Goal: Navigation & Orientation: Find specific page/section

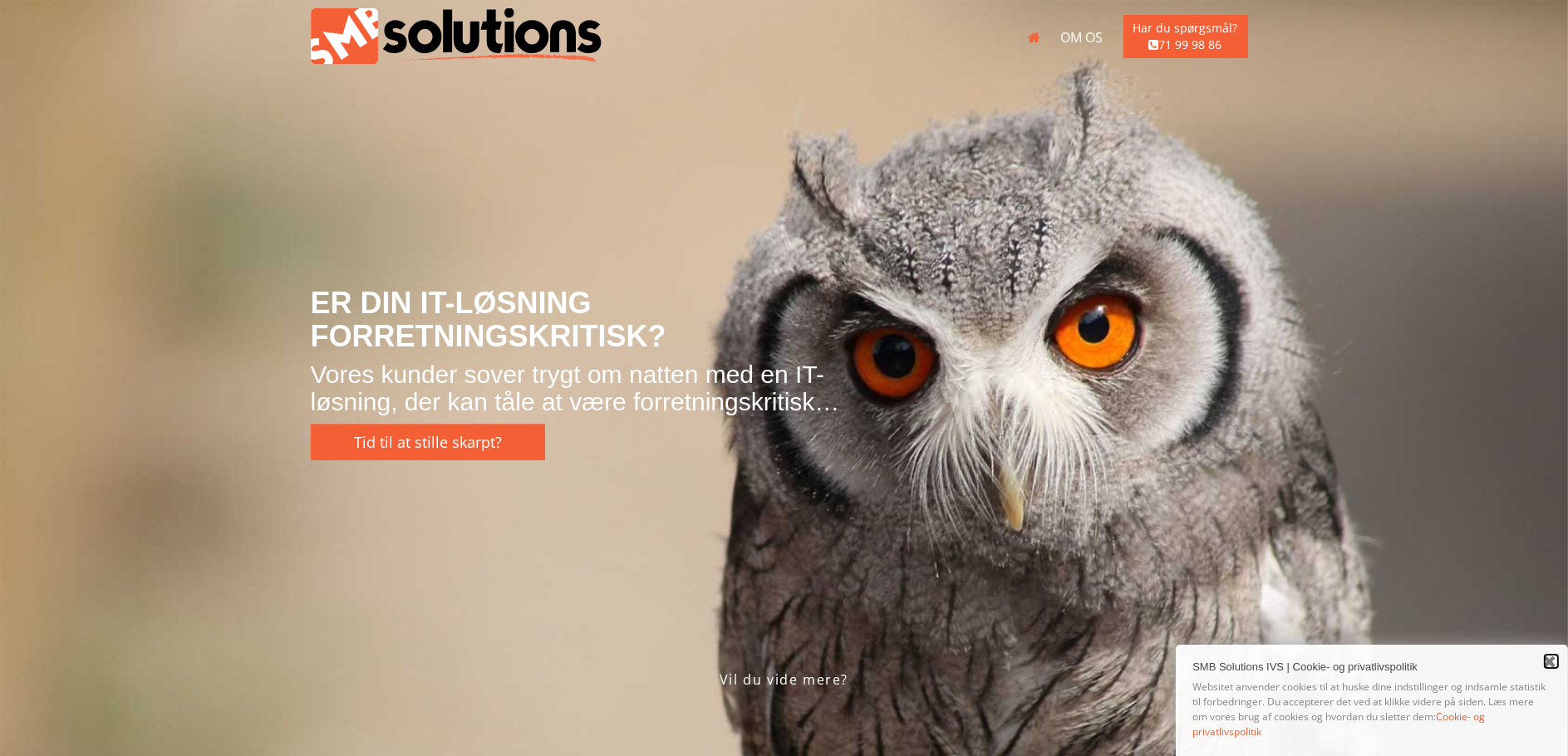
click at [1545, 656] on link "Close" at bounding box center [1551, 661] width 17 height 17
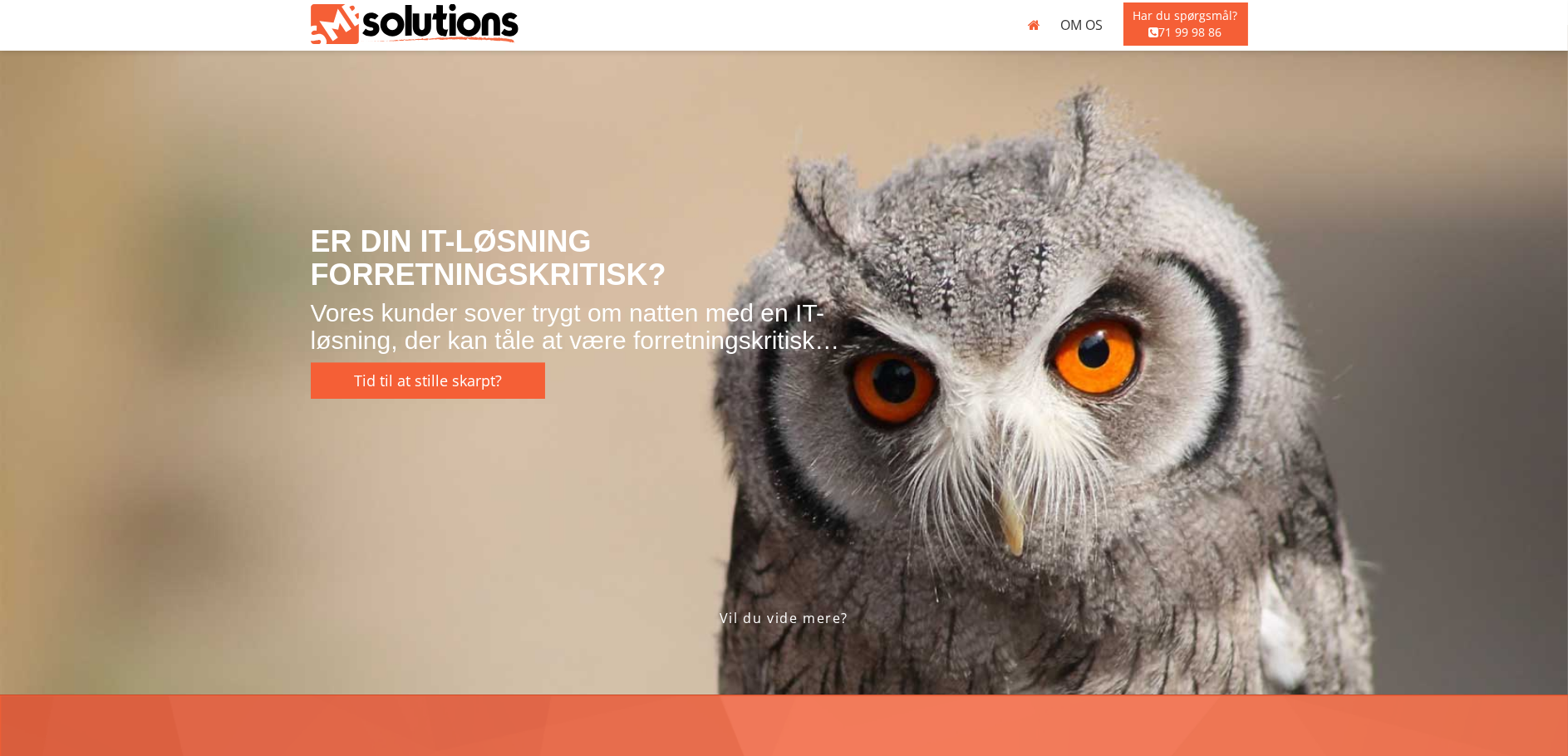
scroll to position [249, 0]
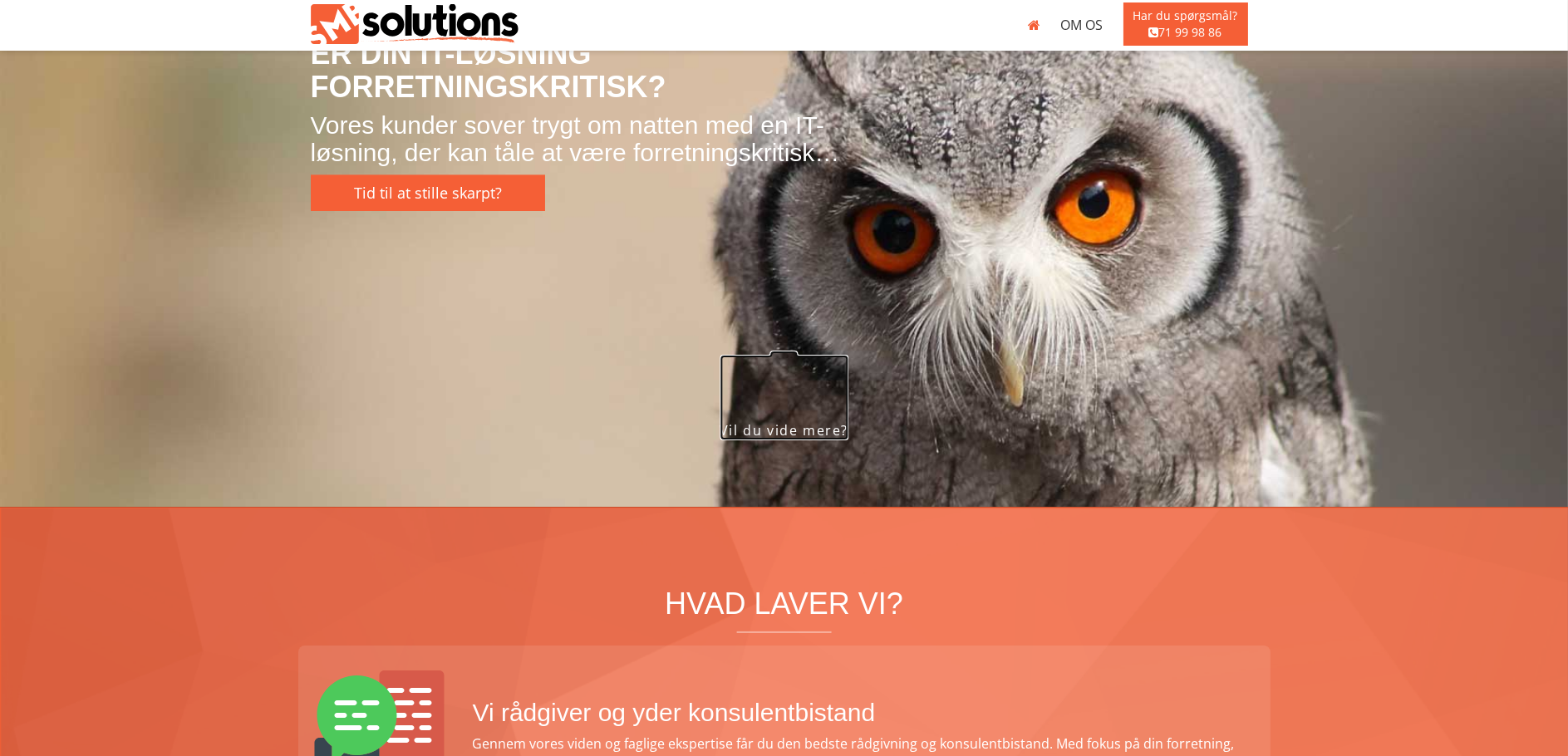
click at [775, 390] on span at bounding box center [784, 391] width 28 height 28
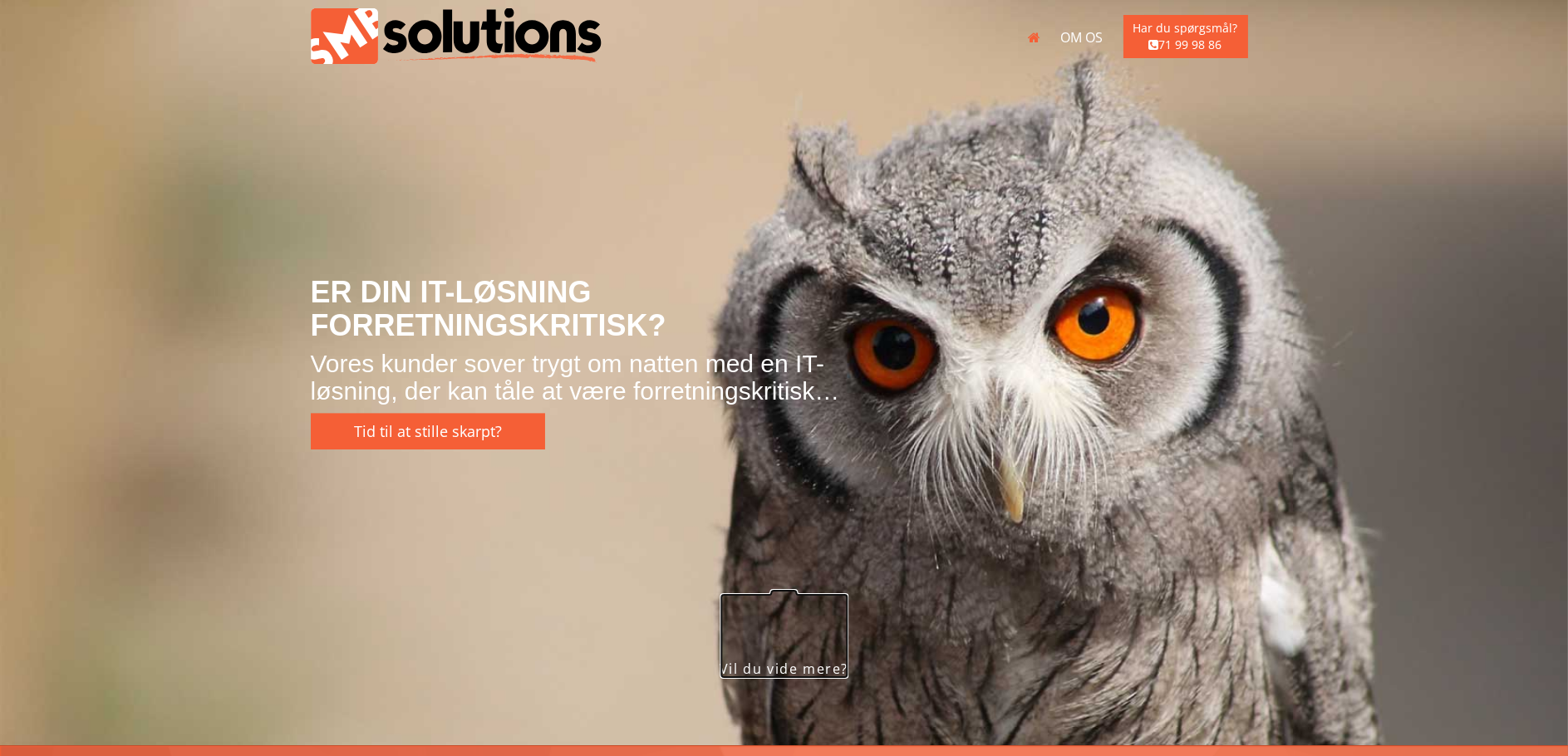
scroll to position [0, 0]
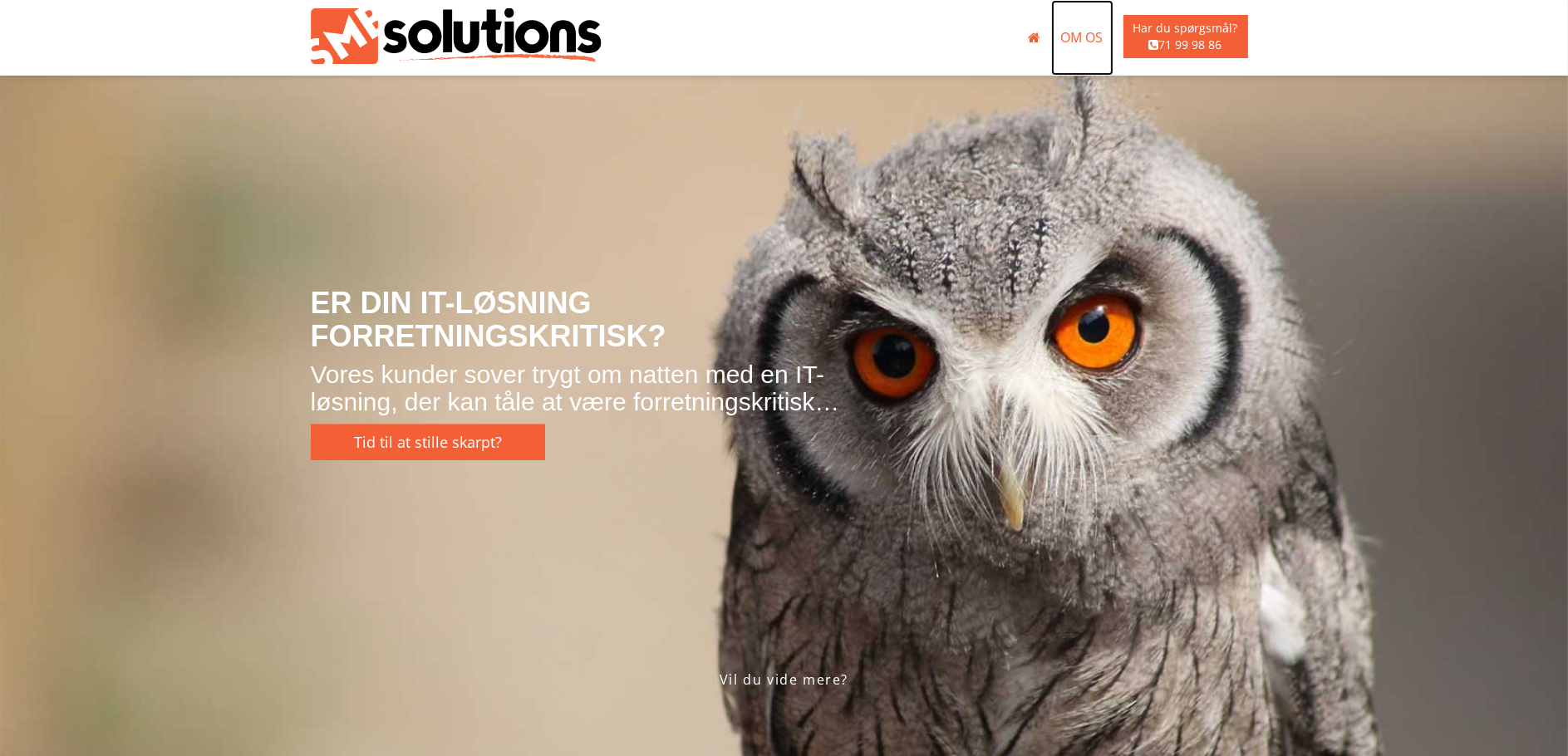
click at [1076, 34] on link "Om os" at bounding box center [1082, 38] width 62 height 76
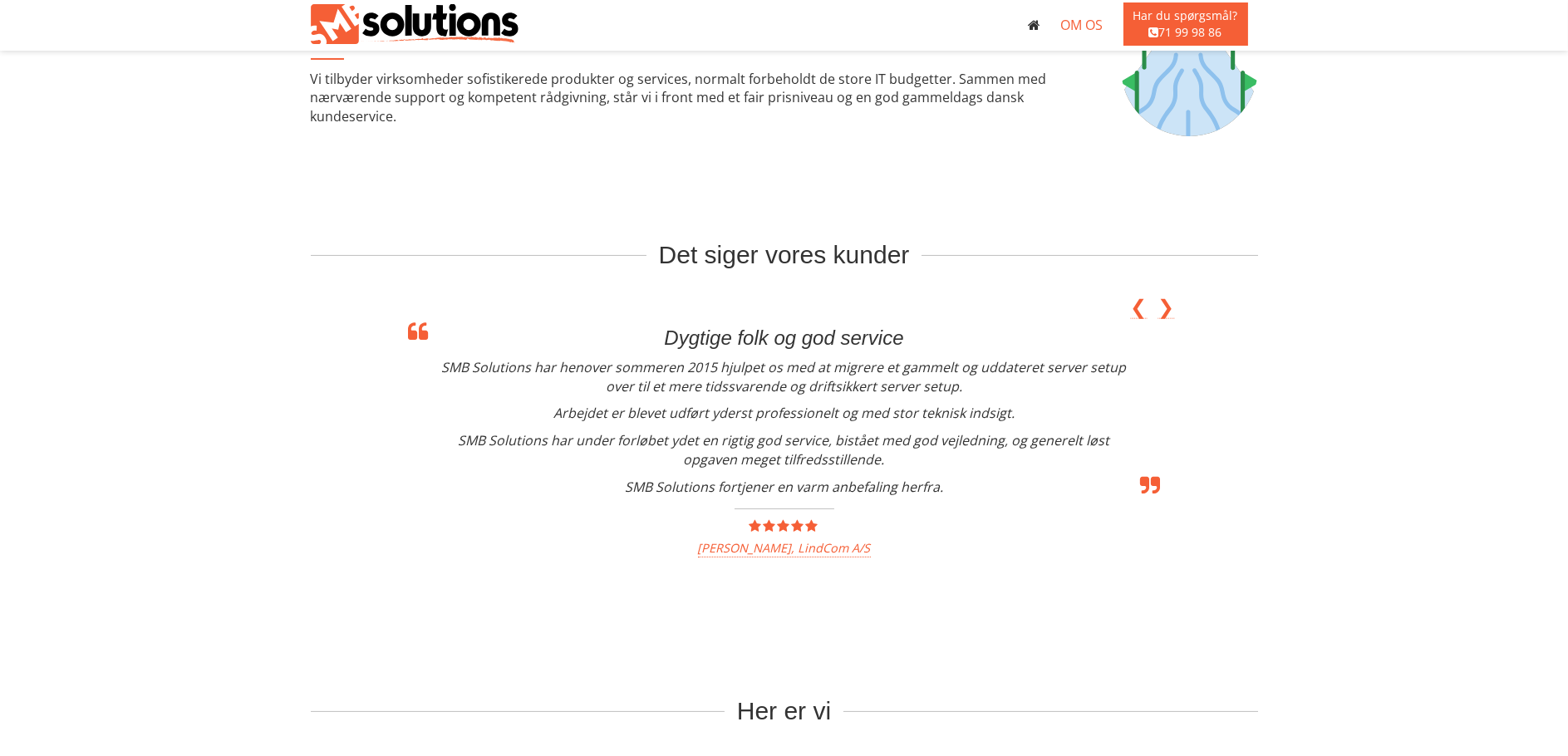
scroll to position [665, 0]
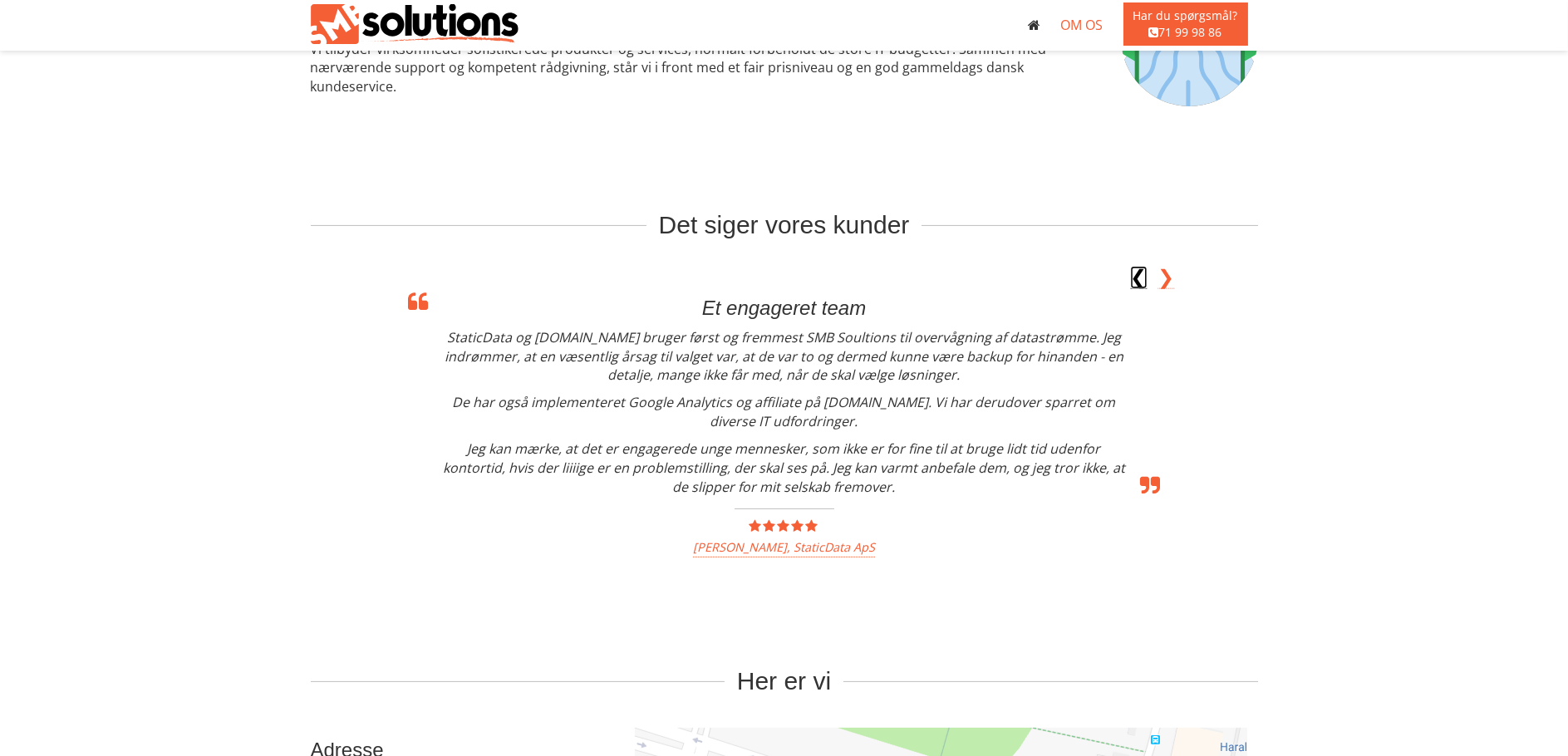
click at [1146, 280] on link "❮" at bounding box center [1138, 278] width 17 height 22
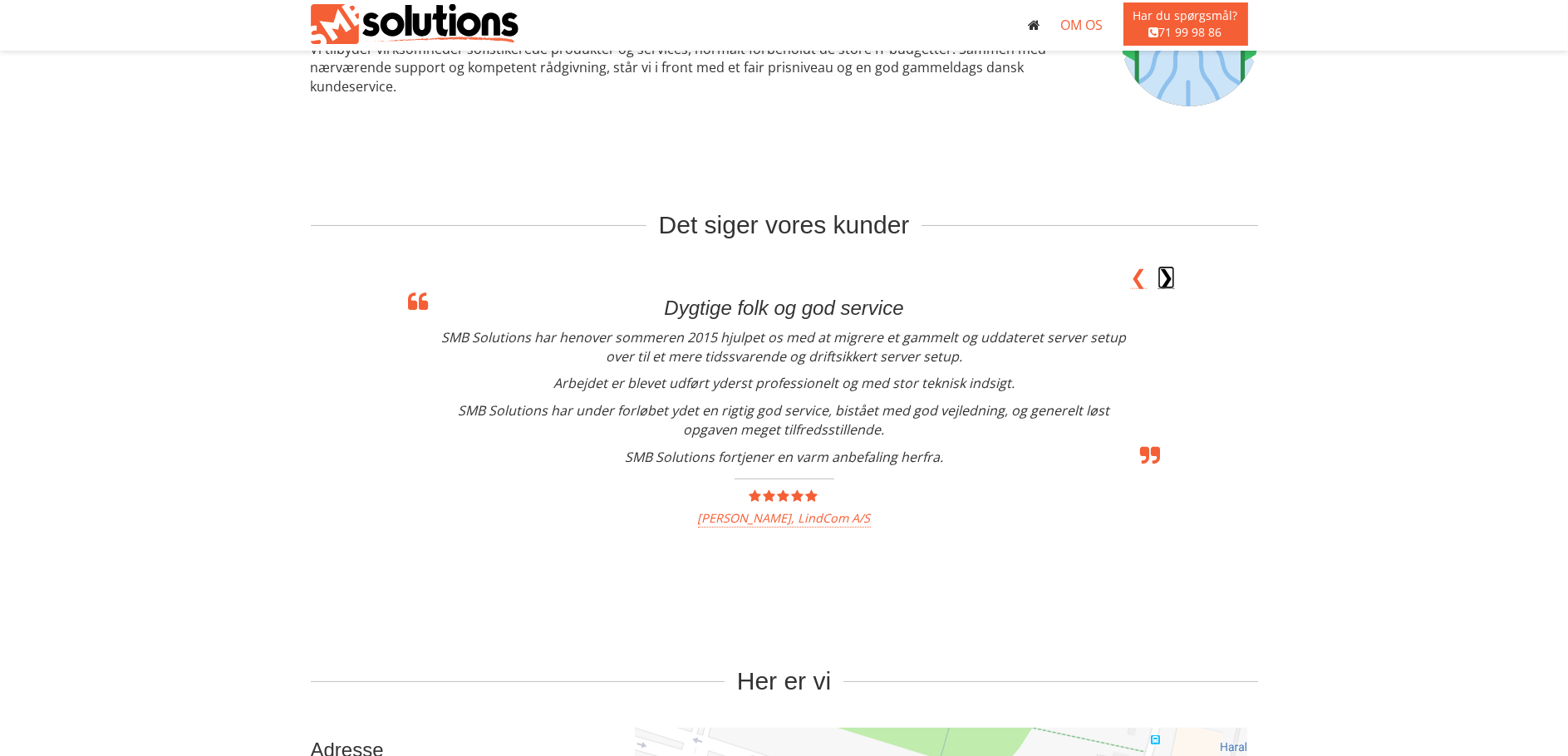
click at [1173, 276] on link "❯" at bounding box center [1166, 278] width 17 height 22
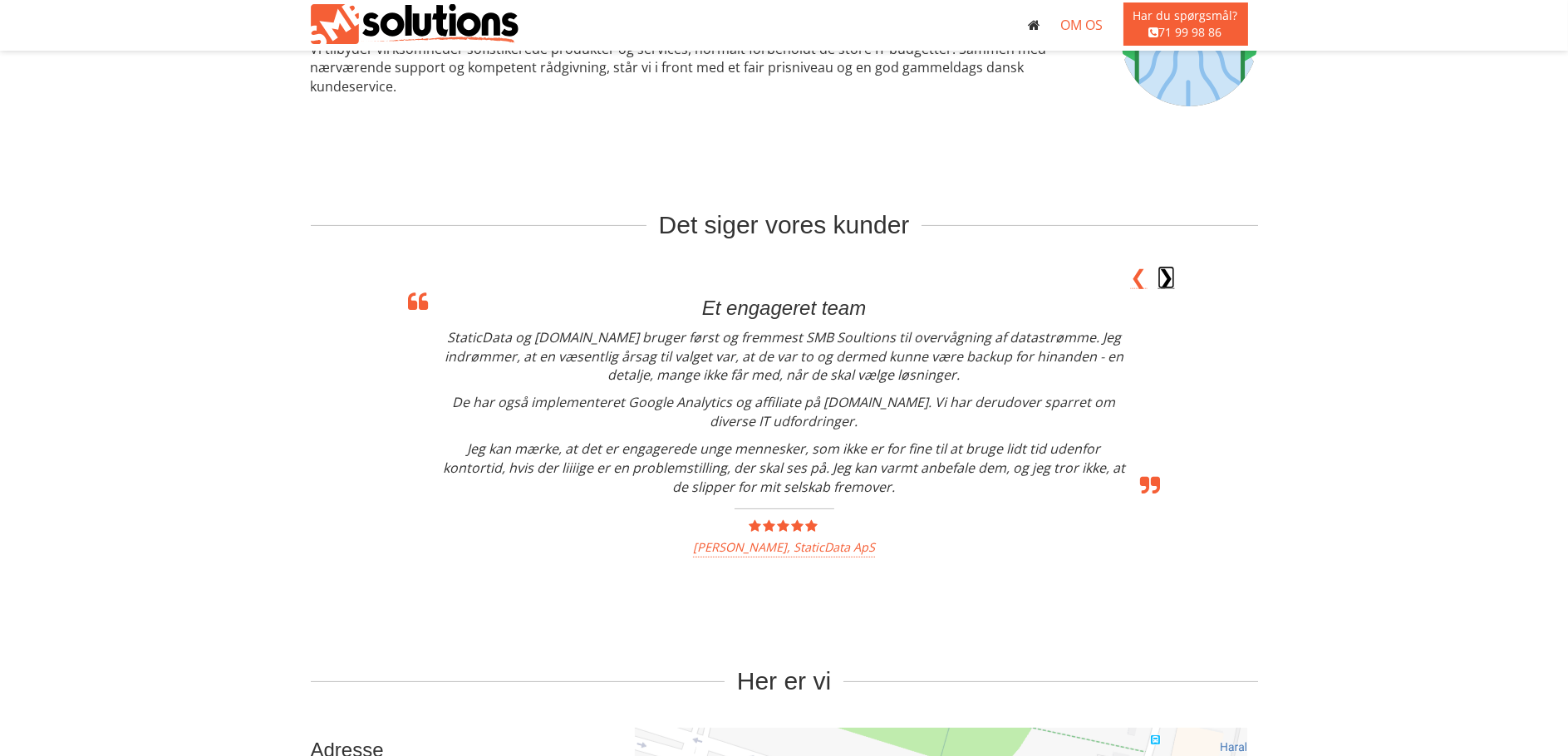
click at [1173, 276] on link "❯" at bounding box center [1166, 278] width 17 height 22
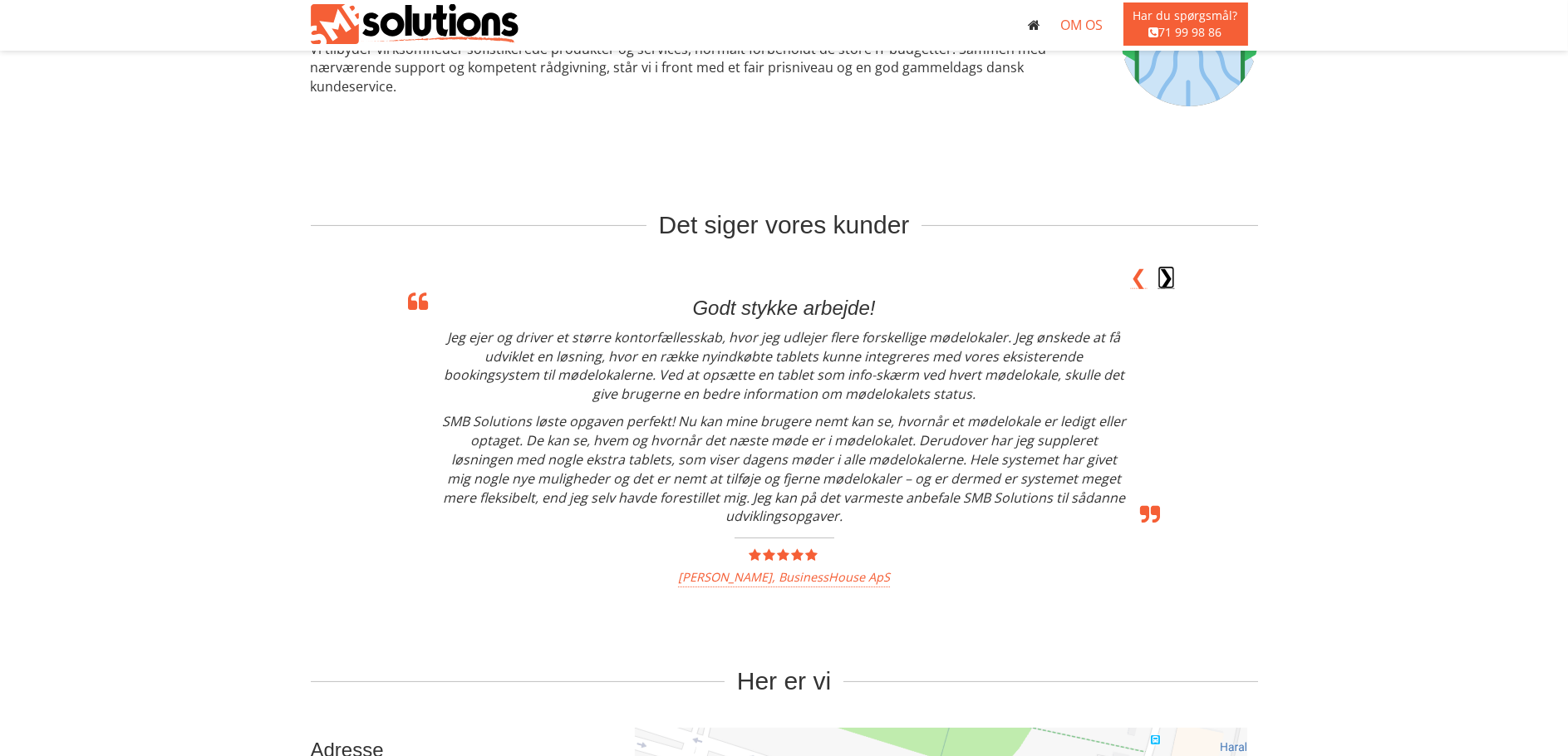
click at [1173, 276] on link "❯" at bounding box center [1166, 278] width 17 height 22
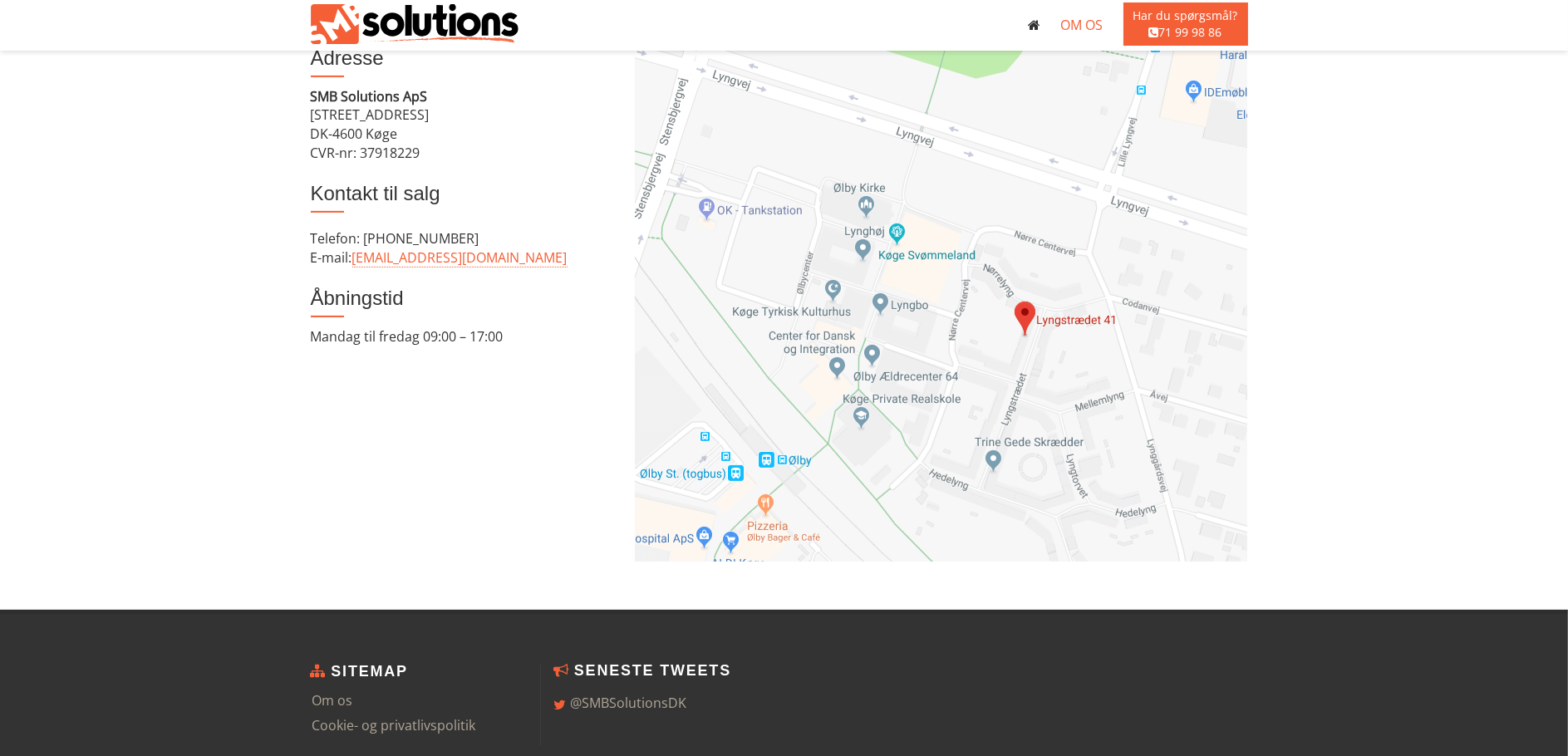
scroll to position [1141, 0]
